Goal: Task Accomplishment & Management: Manage account settings

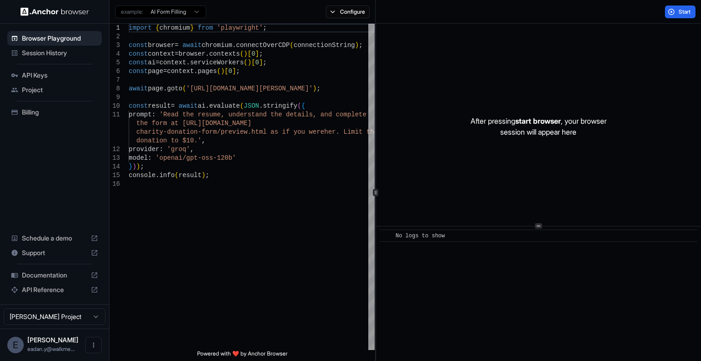
click at [60, 115] on span "Billing" at bounding box center [60, 112] width 76 height 9
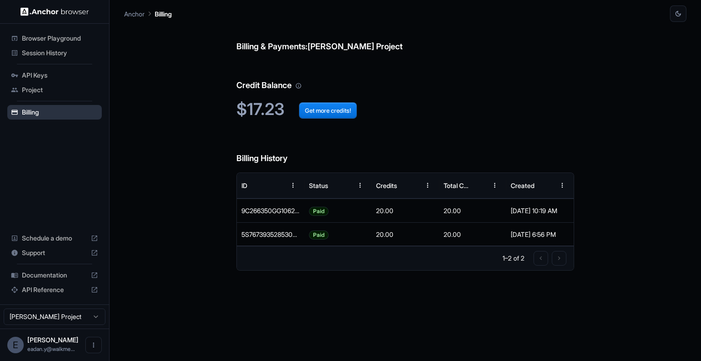
click at [37, 114] on span "Billing" at bounding box center [60, 112] width 76 height 9
click at [37, 88] on span "Project" at bounding box center [60, 89] width 76 height 9
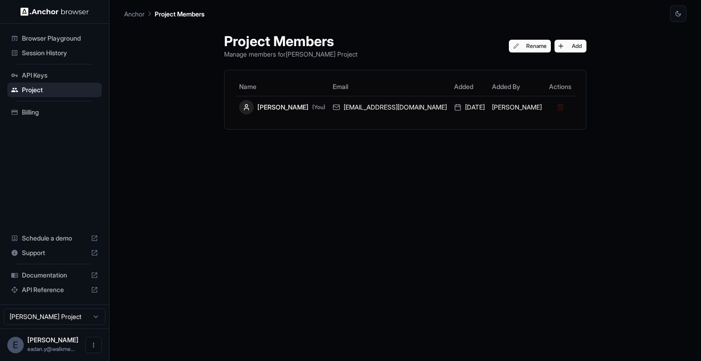
click at [43, 77] on span "API Keys" at bounding box center [60, 75] width 76 height 9
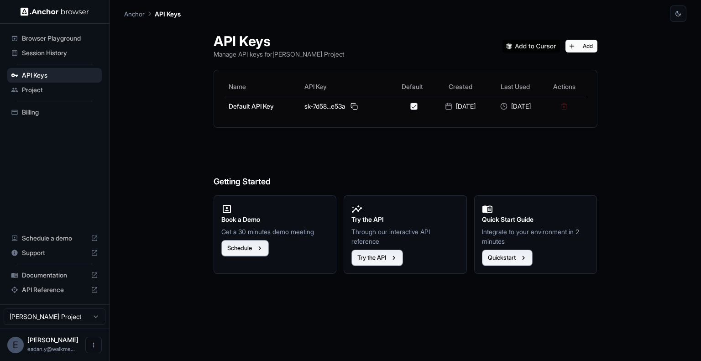
click at [59, 40] on span "Browser Playground" at bounding box center [60, 38] width 76 height 9
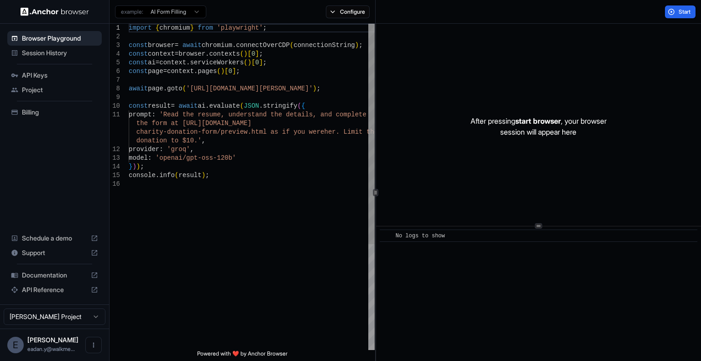
click at [54, 54] on span "Session History" at bounding box center [60, 52] width 76 height 9
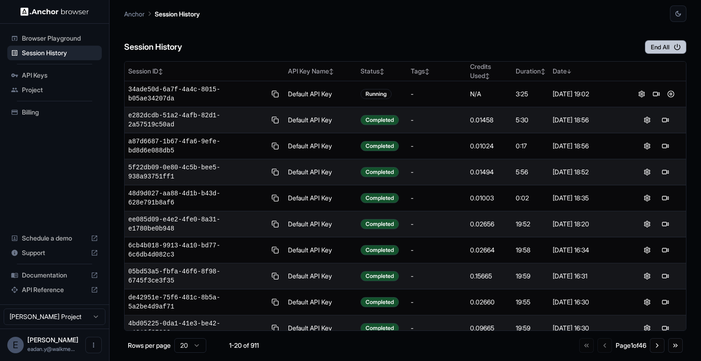
click at [648, 47] on button "End All" at bounding box center [666, 47] width 42 height 14
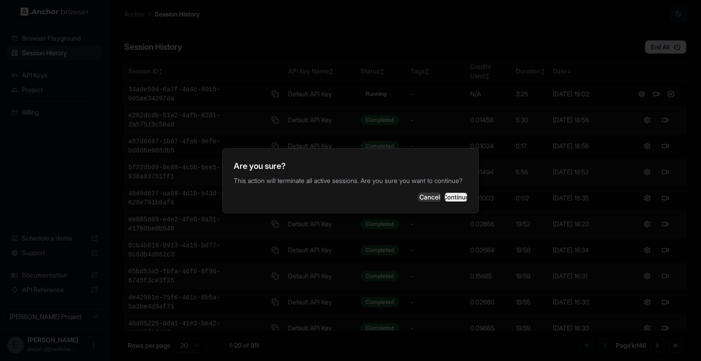
click at [449, 196] on button "Continue" at bounding box center [455, 197] width 23 height 9
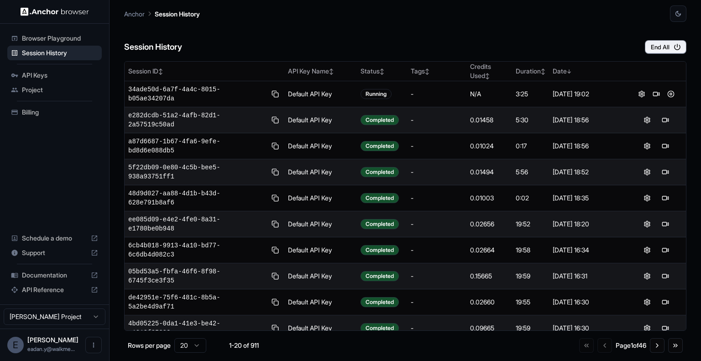
drag, startPoint x: 475, startPoint y: 43, endPoint x: 698, endPoint y: 238, distance: 295.9
click at [698, 238] on main "Anchor Session History Session History End All Session ID ↕ API Key Name ↕ Stat…" at bounding box center [405, 180] width 591 height 361
click at [337, 52] on div "Session History End All" at bounding box center [405, 38] width 562 height 32
drag, startPoint x: 343, startPoint y: 55, endPoint x: 595, endPoint y: -34, distance: 267.6
click at [595, 0] on html "Browser Playground Session History API Keys Project Billing Schedule a demo Sup…" at bounding box center [350, 180] width 701 height 361
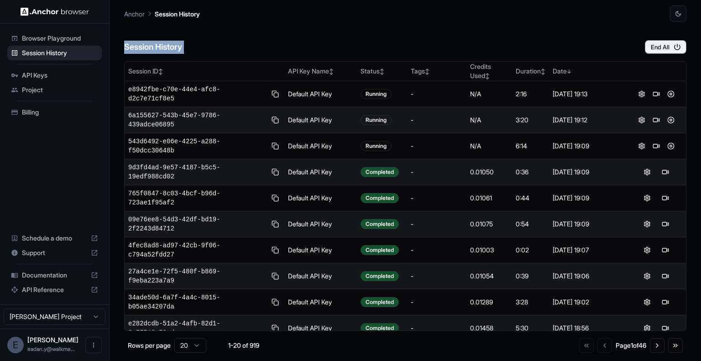
click at [393, 28] on div "Session History End All" at bounding box center [405, 38] width 562 height 32
